Goal: Navigation & Orientation: Find specific page/section

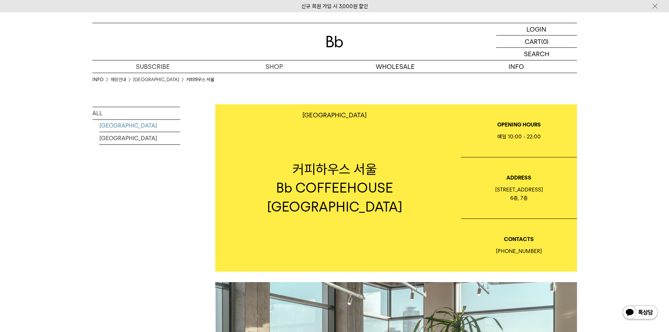
click at [294, 198] on p "Bb COFFEEHOUSE [GEOGRAPHIC_DATA]" at bounding box center [334, 197] width 239 height 37
drag, startPoint x: 344, startPoint y: 43, endPoint x: 328, endPoint y: 55, distance: 20.1
click at [344, 45] on div at bounding box center [334, 41] width 485 height 37
click at [108, 138] on link "[GEOGRAPHIC_DATA]" at bounding box center [139, 138] width 81 height 12
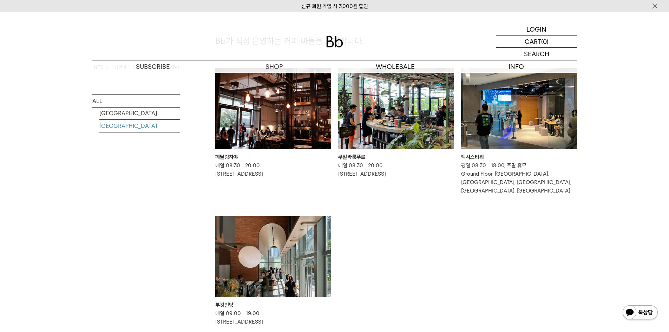
scroll to position [70, 0]
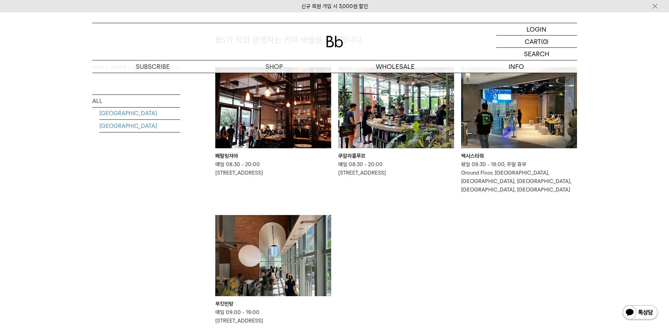
click at [127, 117] on link "[GEOGRAPHIC_DATA]" at bounding box center [139, 113] width 81 height 12
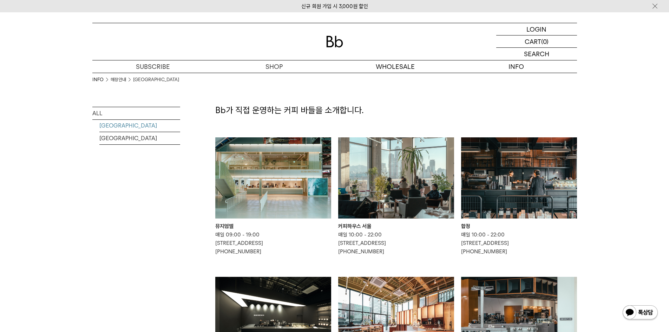
click at [359, 172] on img at bounding box center [396, 177] width 116 height 81
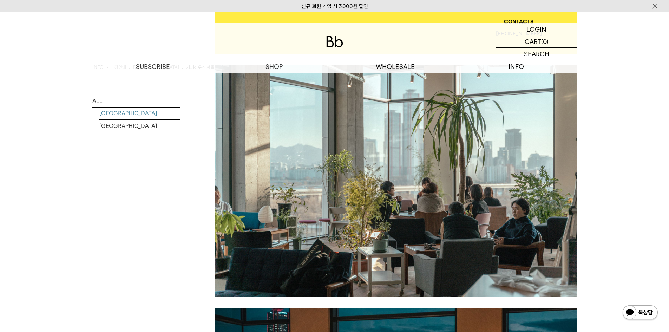
scroll to position [215, 0]
